Goal: Use online tool/utility: Utilize a website feature to perform a specific function

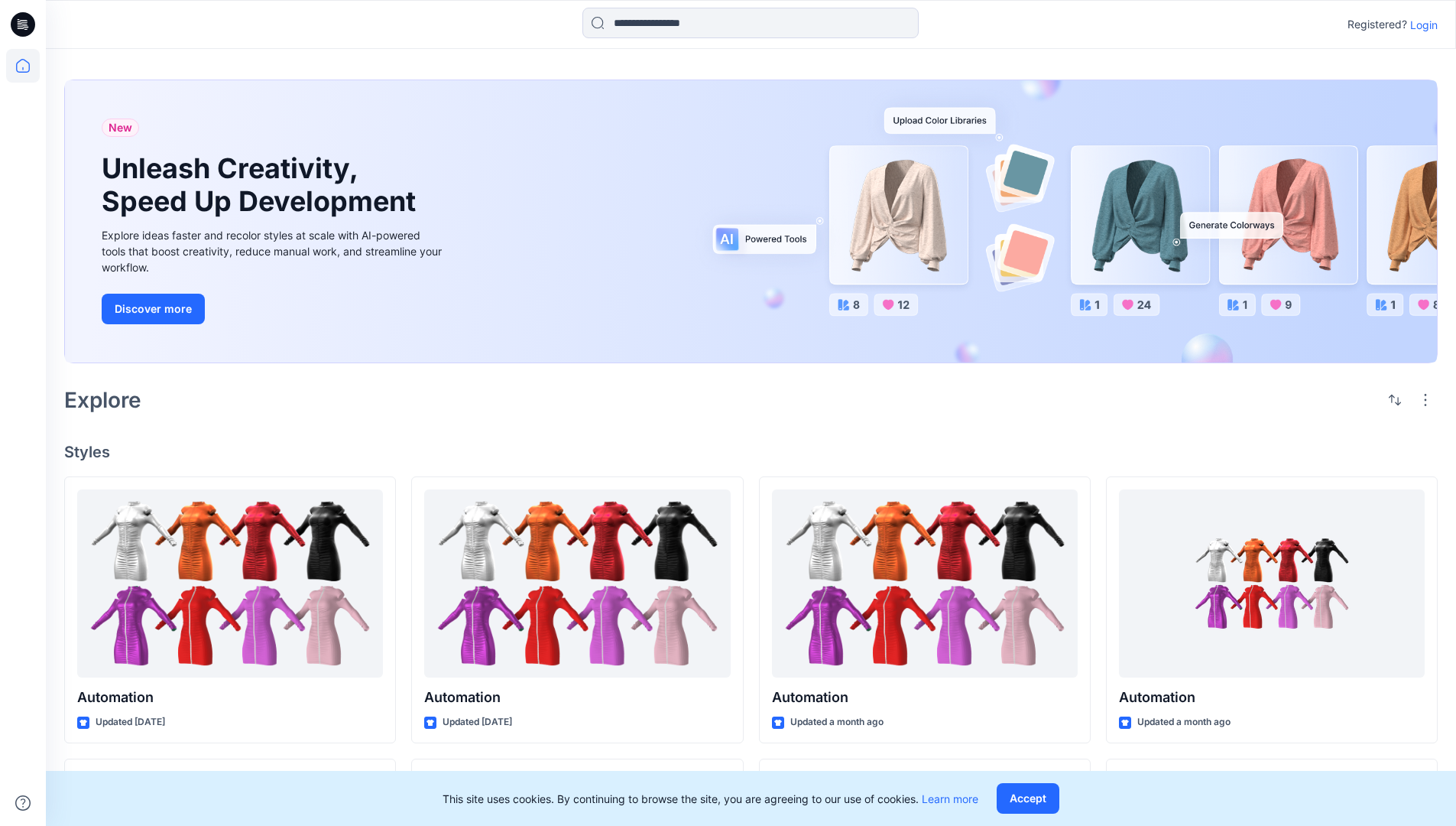
click at [1420, 24] on p "Login" at bounding box center [1423, 24] width 28 height 16
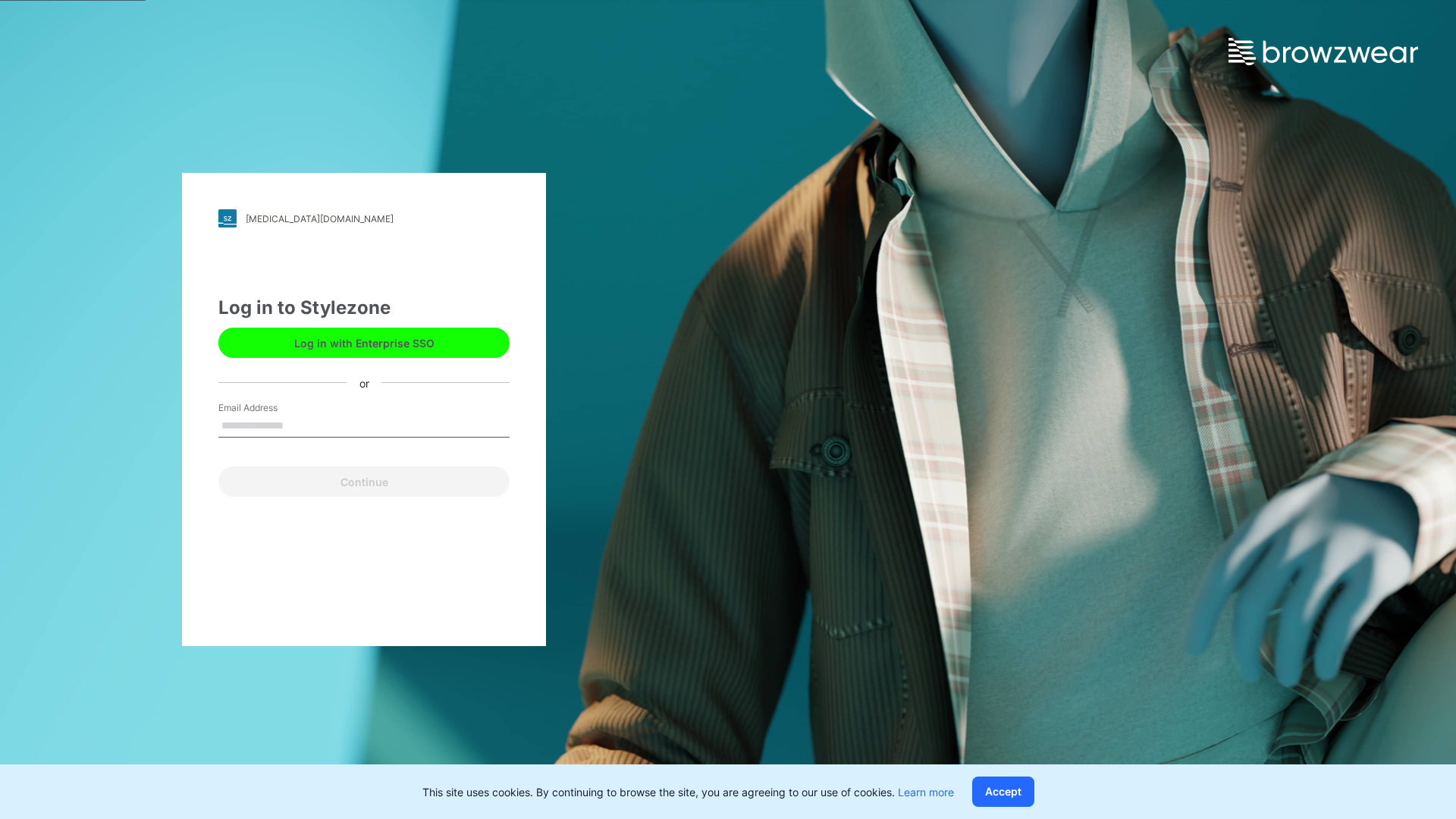
click at [300, 425] on input "Email Address" at bounding box center [364, 426] width 291 height 23
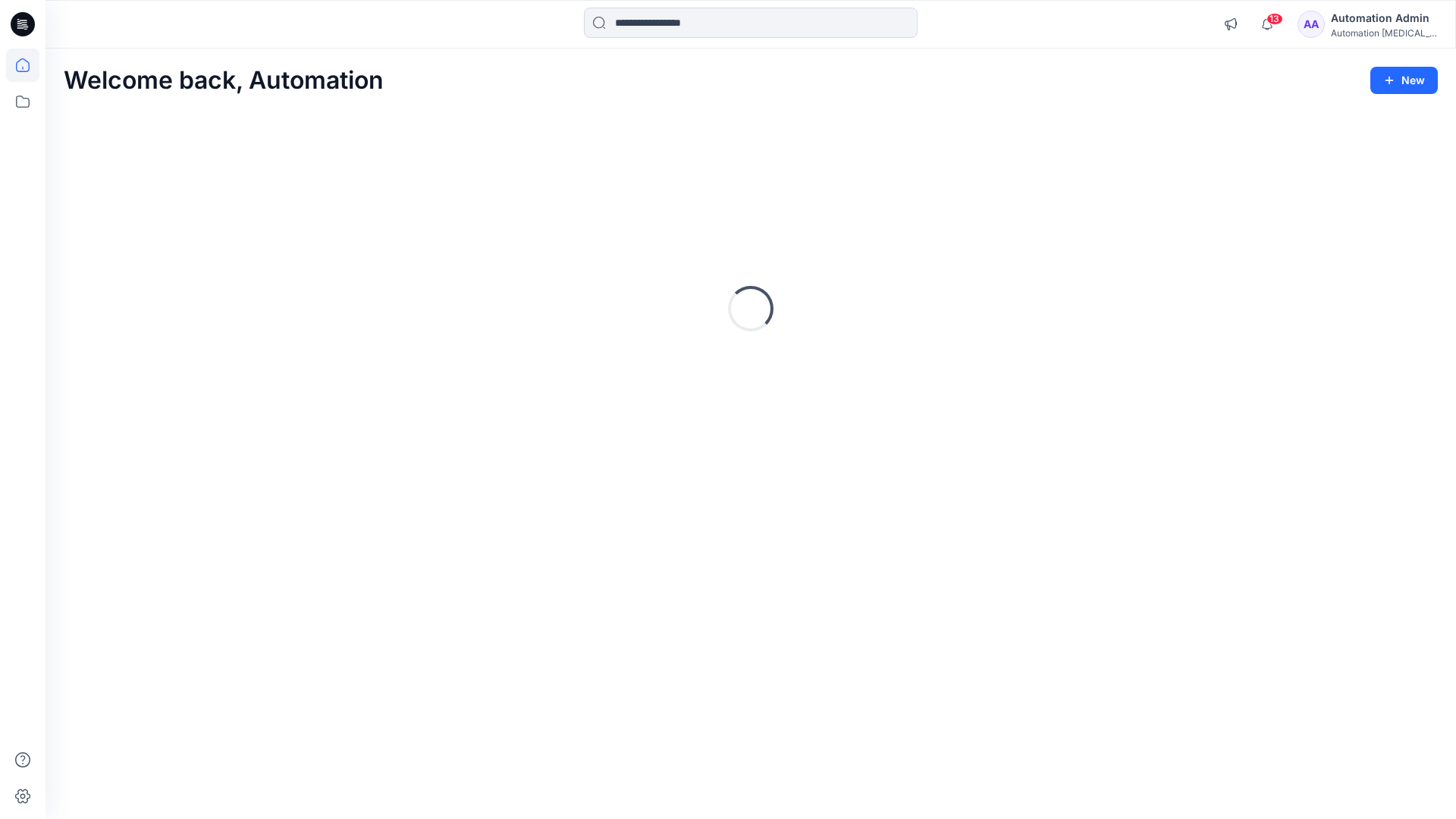
click at [29, 66] on icon at bounding box center [22, 65] width 13 height 13
click at [28, 101] on icon at bounding box center [23, 101] width 34 height 34
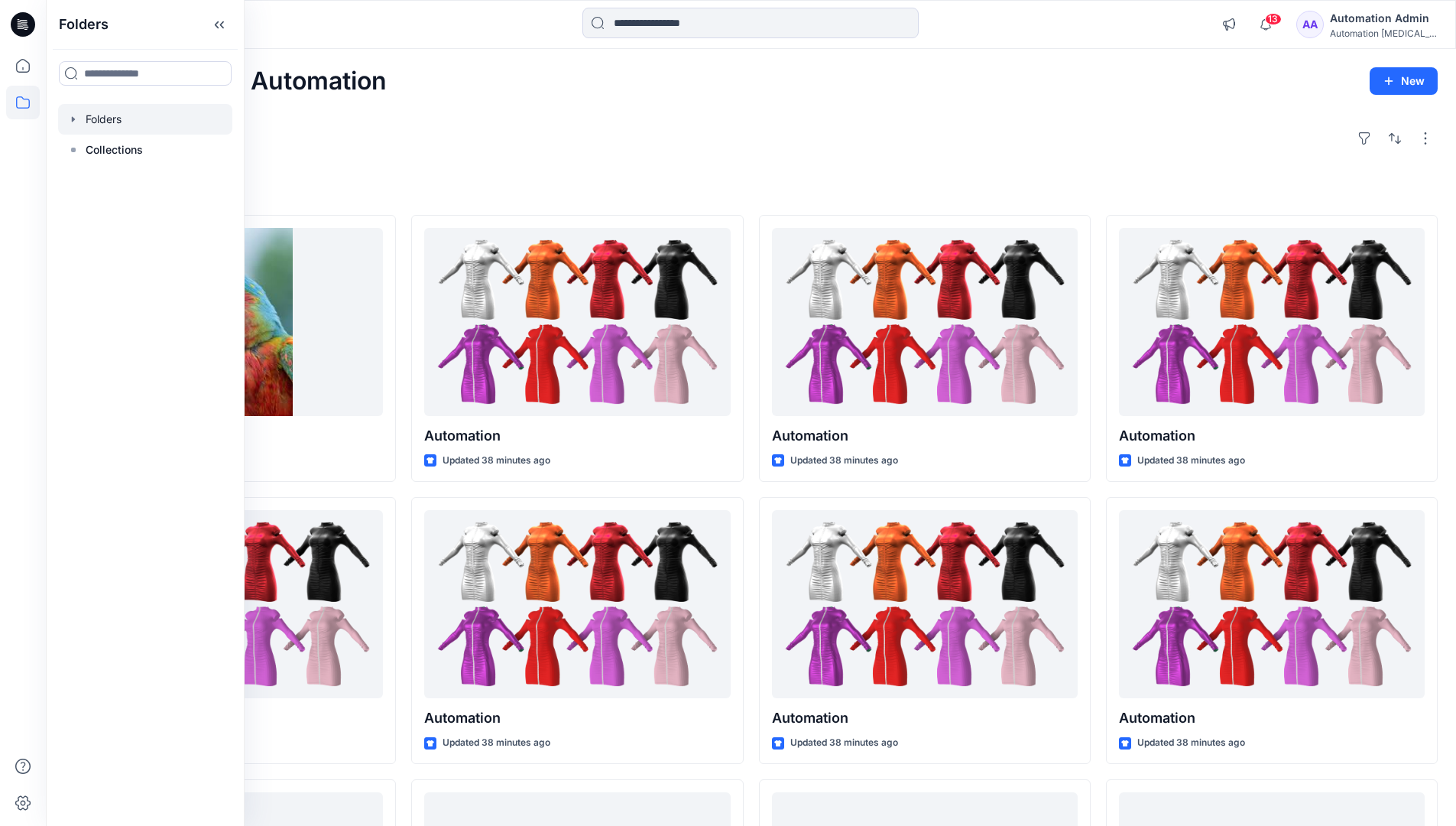
click at [106, 114] on div at bounding box center [145, 119] width 174 height 31
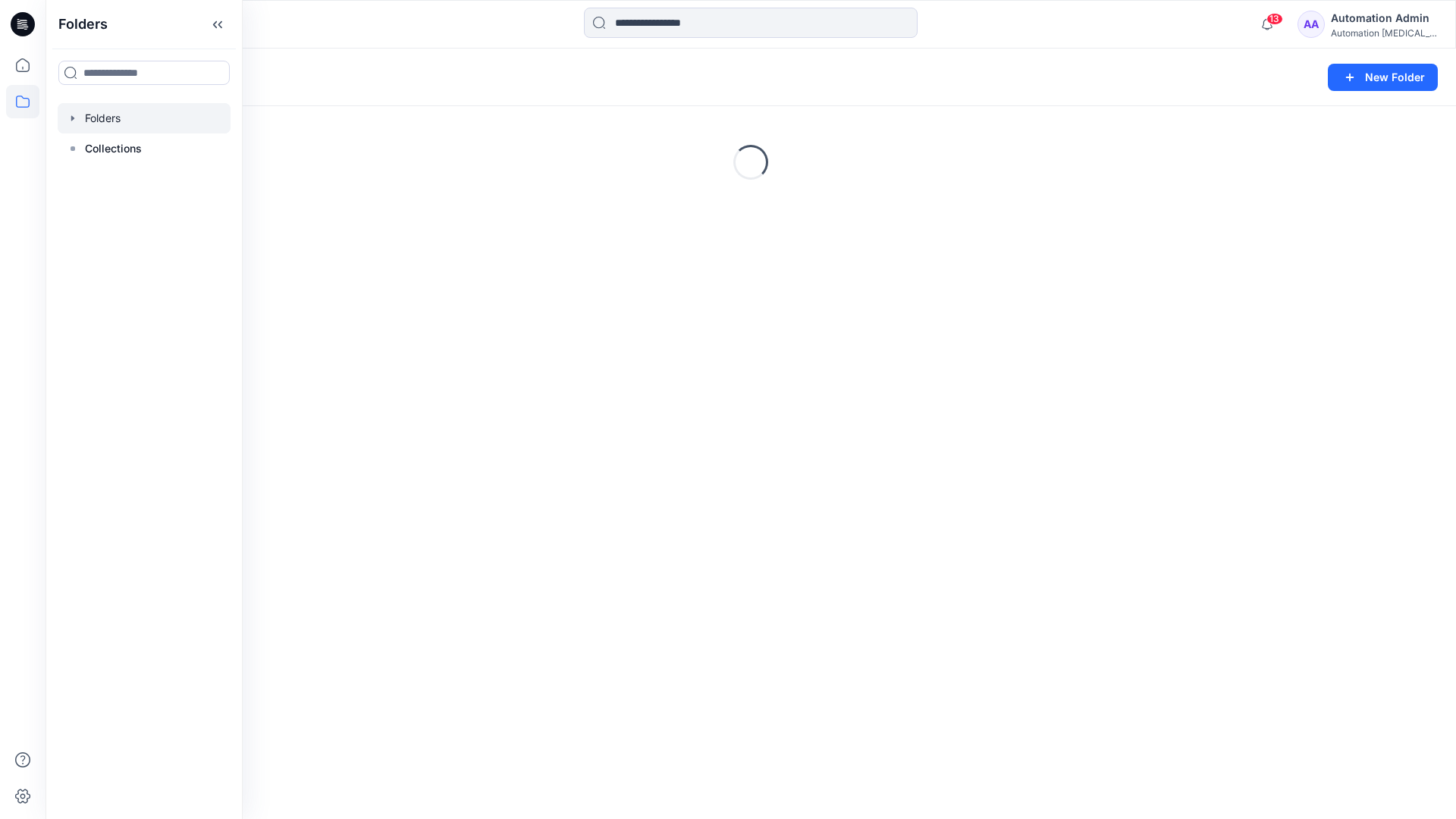
click at [767, 566] on div "Folders New Folder Loading..." at bounding box center [751, 433] width 1411 height 770
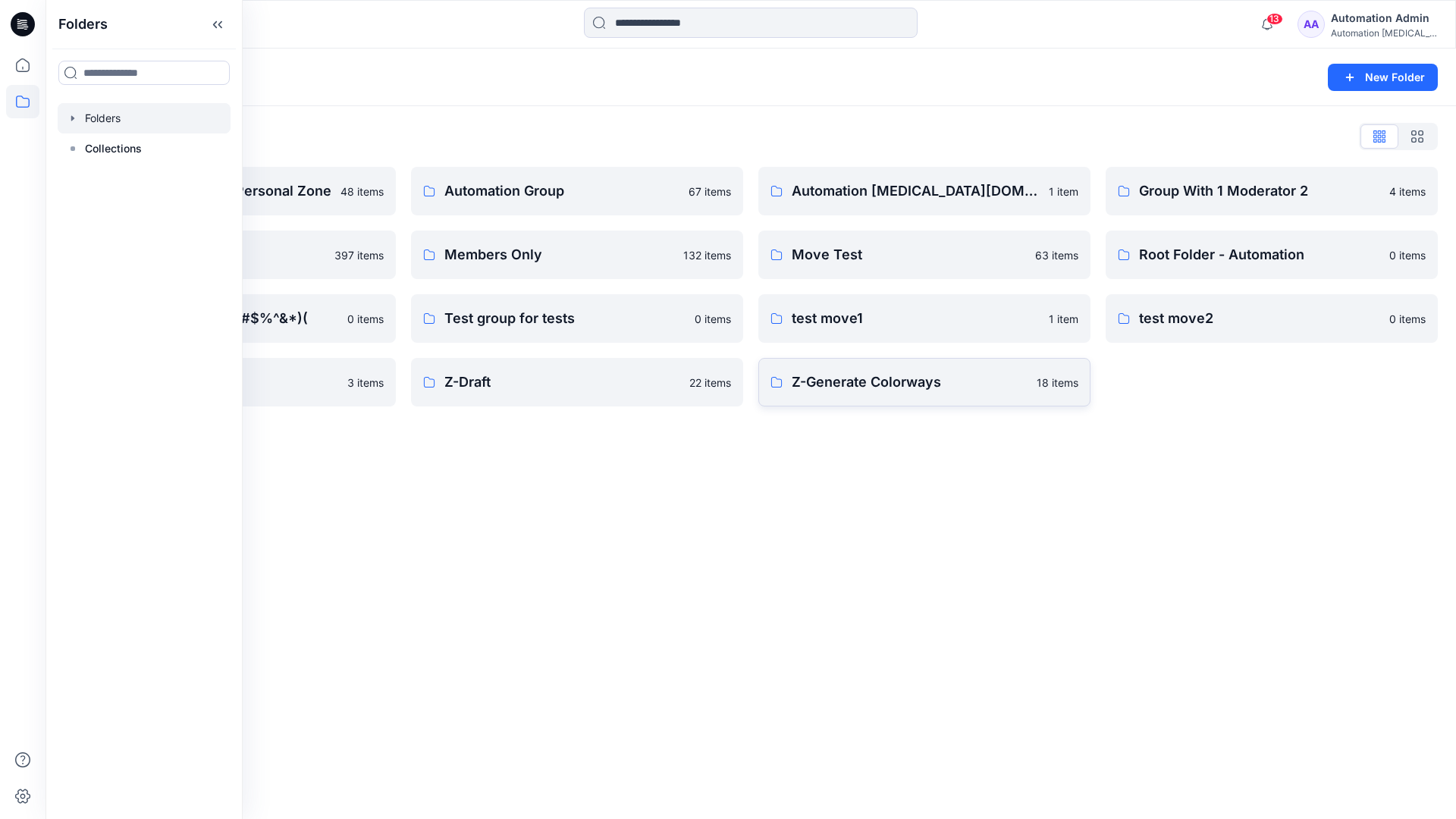
click at [867, 391] on p "Z-Generate Colorways" at bounding box center [910, 382] width 236 height 21
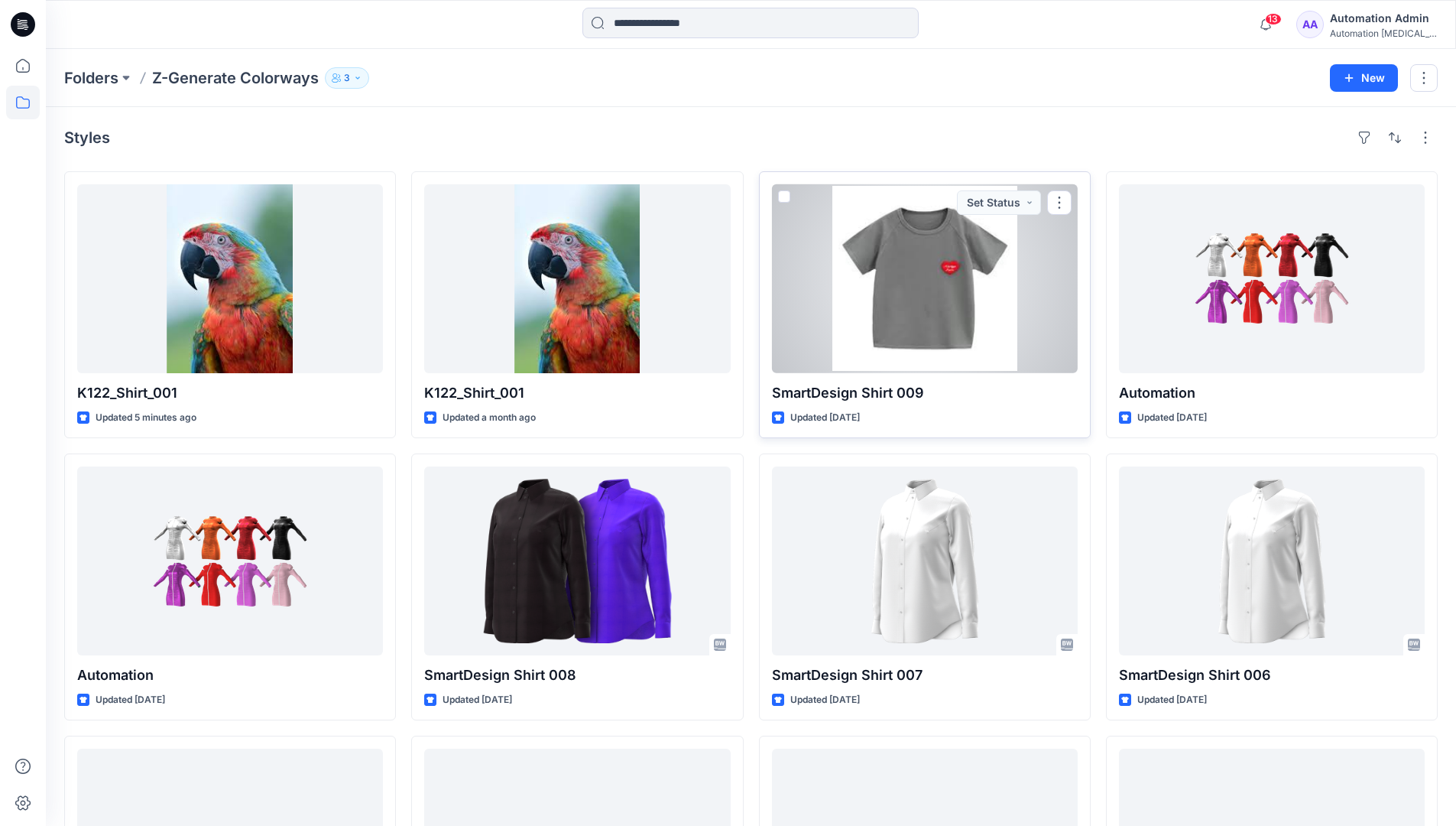
click at [782, 199] on span at bounding box center [784, 197] width 13 height 13
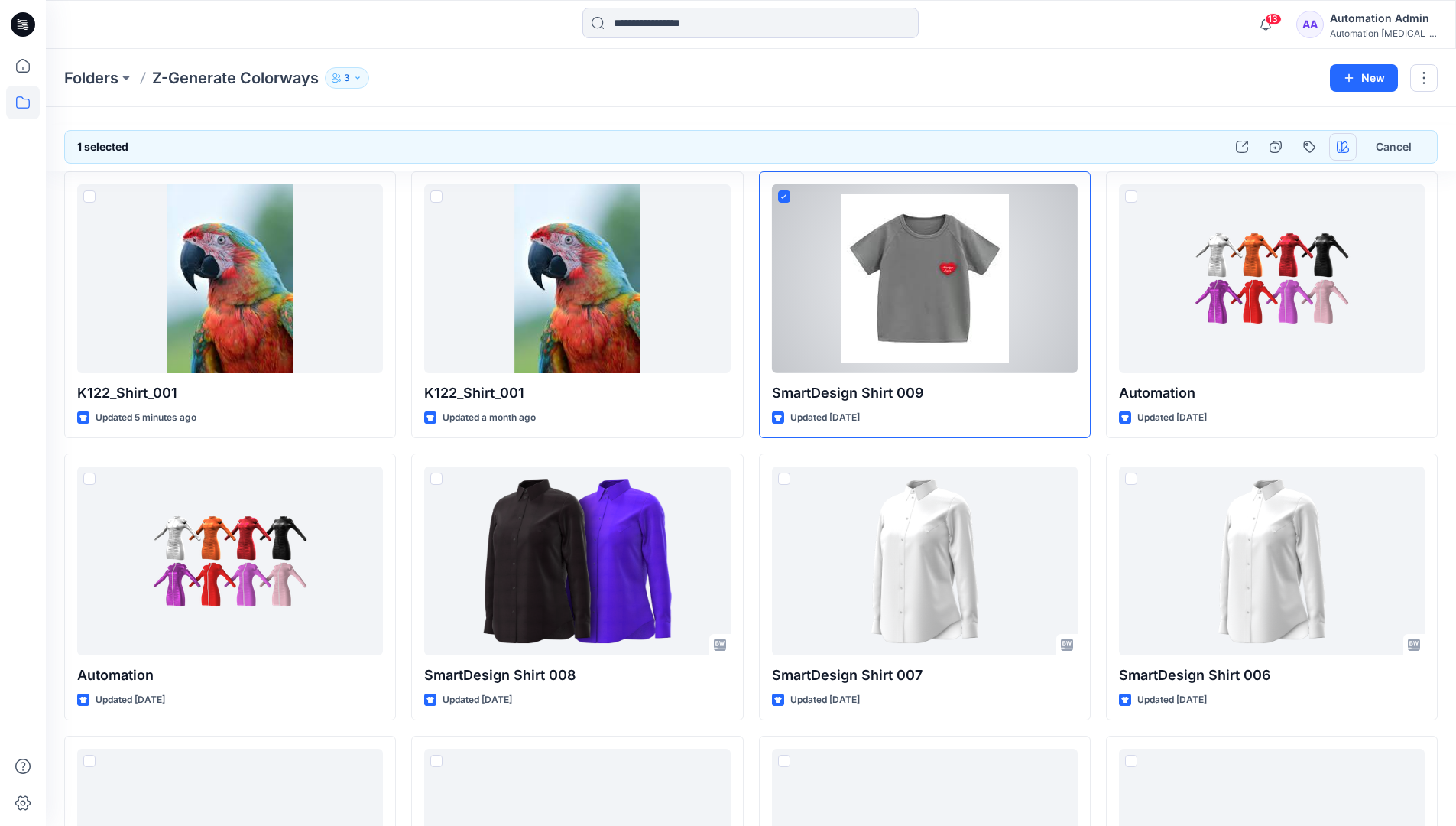
click at [1345, 146] on icon "button" at bounding box center [1343, 147] width 13 height 13
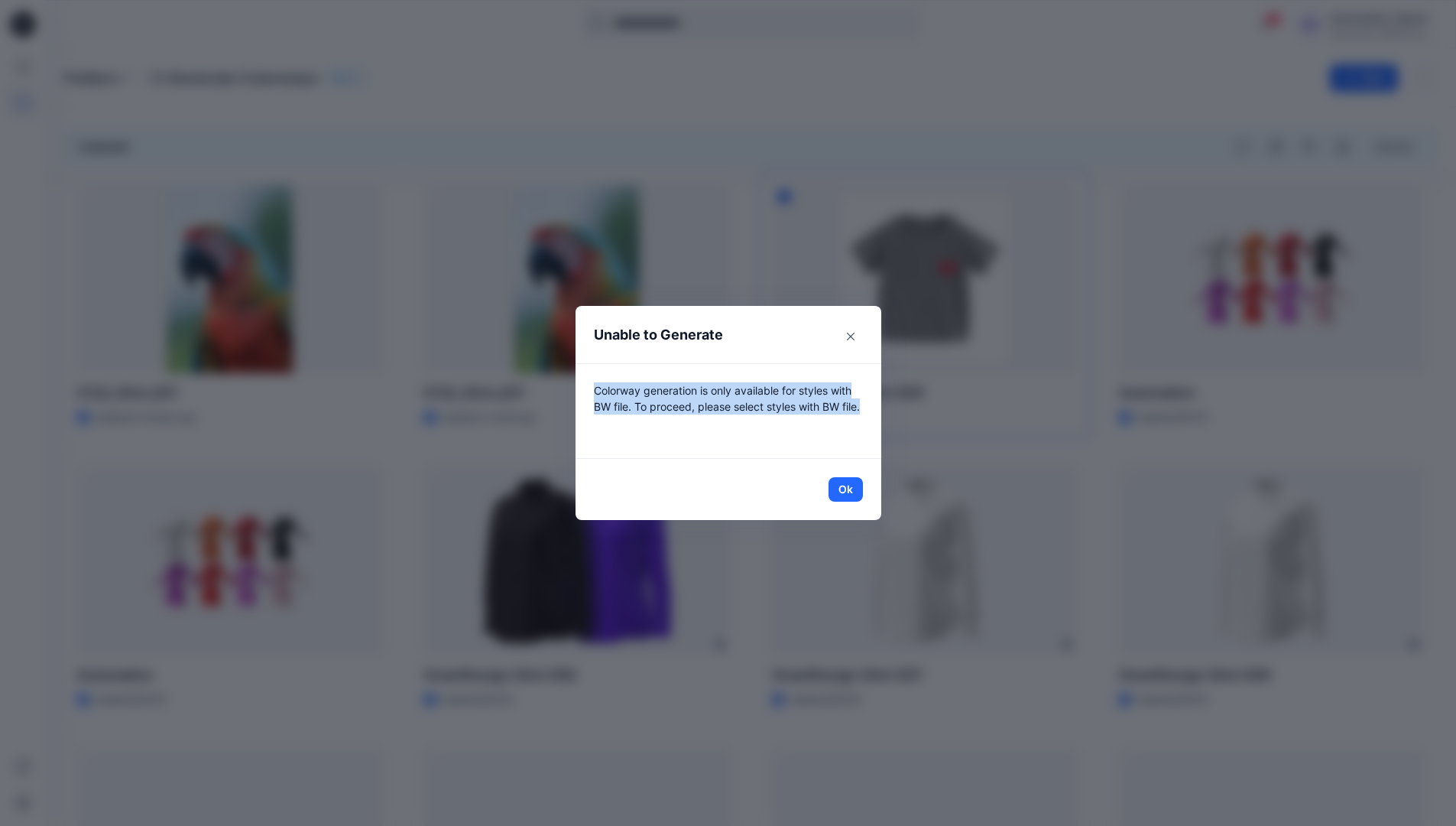
drag, startPoint x: 1345, startPoint y: 146, endPoint x: 852, endPoint y: 422, distance: 565.0
click at [852, 422] on p "Colorway generation is only available for styles with BW file. To proceed, plea…" at bounding box center [728, 410] width 269 height 57
click at [857, 489] on button "Ok" at bounding box center [846, 489] width 35 height 24
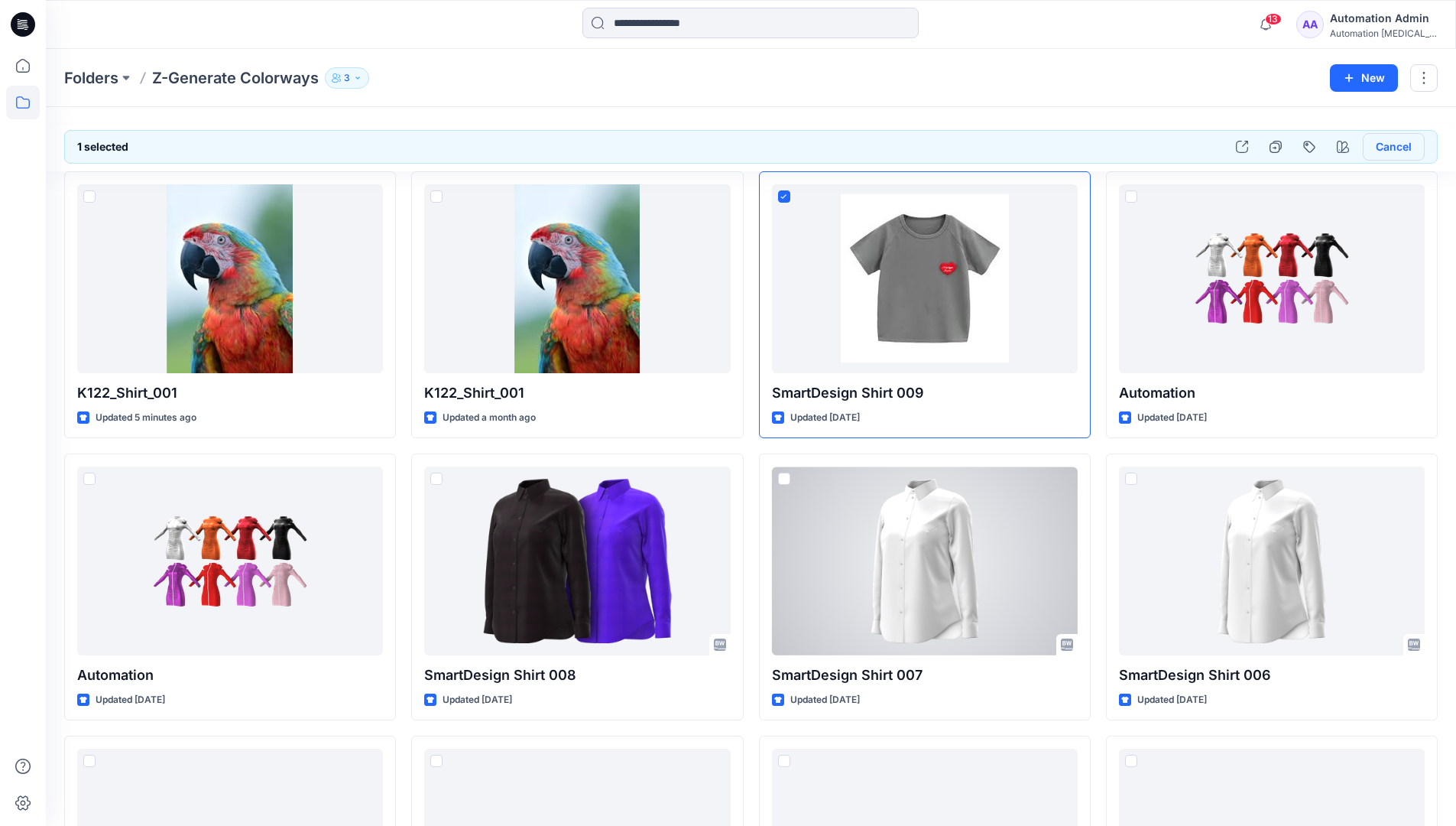
click at [1390, 150] on button "Cancel" at bounding box center [1393, 146] width 62 height 28
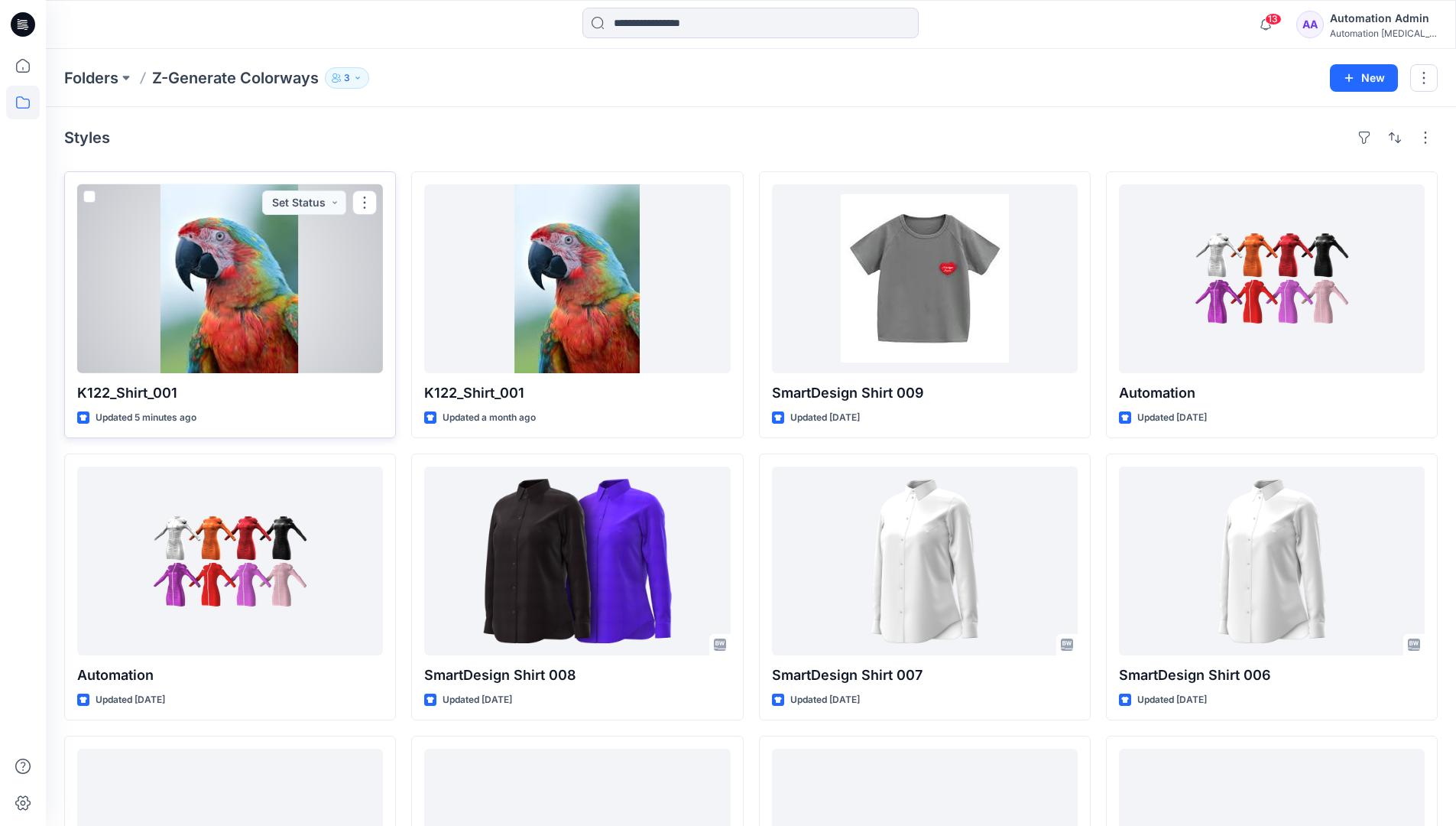
click at [90, 197] on span at bounding box center [90, 197] width 13 height 13
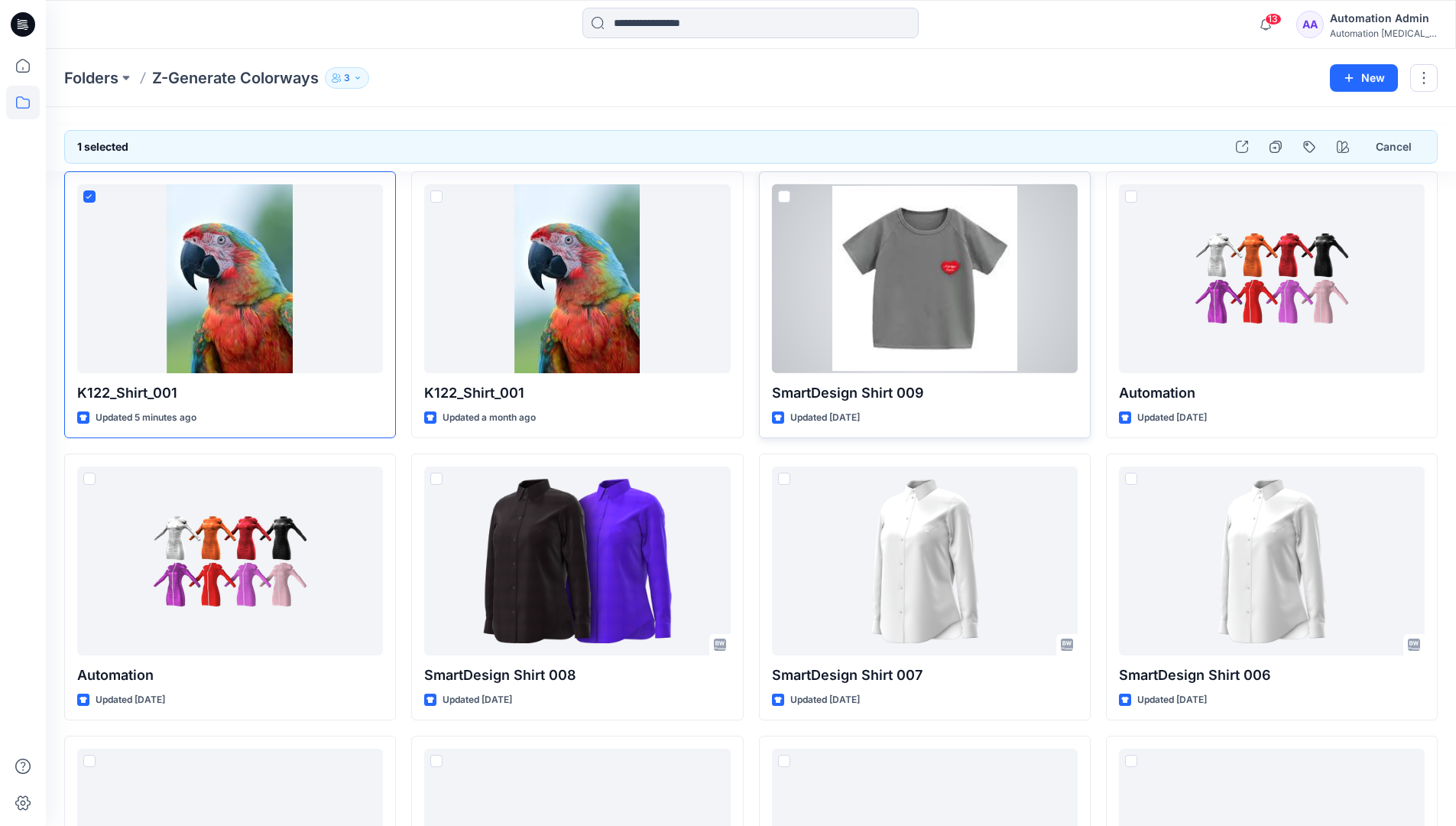
click at [785, 198] on span at bounding box center [784, 197] width 13 height 13
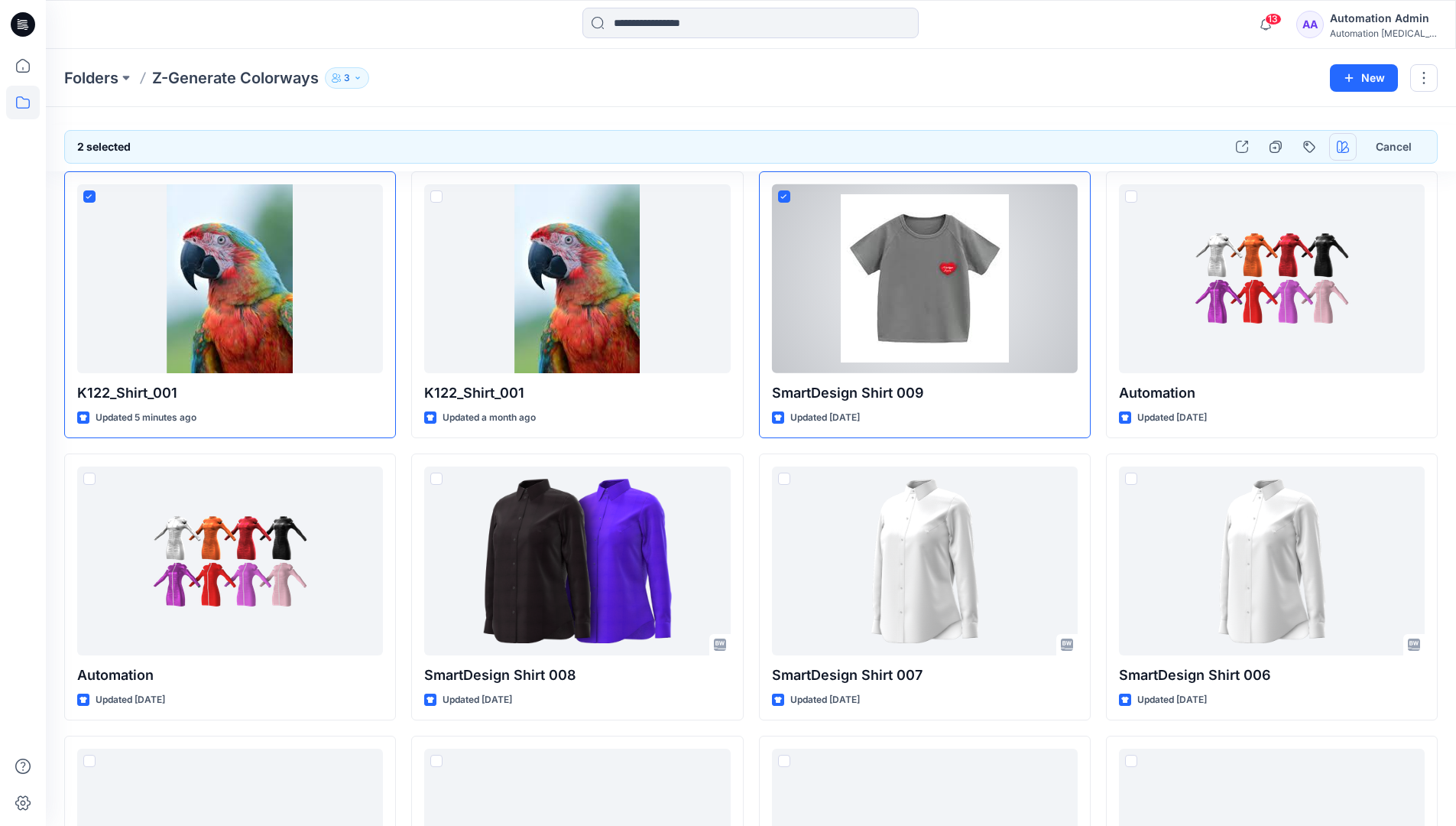
click at [1339, 145] on icon "button" at bounding box center [1343, 147] width 13 height 13
